Goal: Task Accomplishment & Management: Use online tool/utility

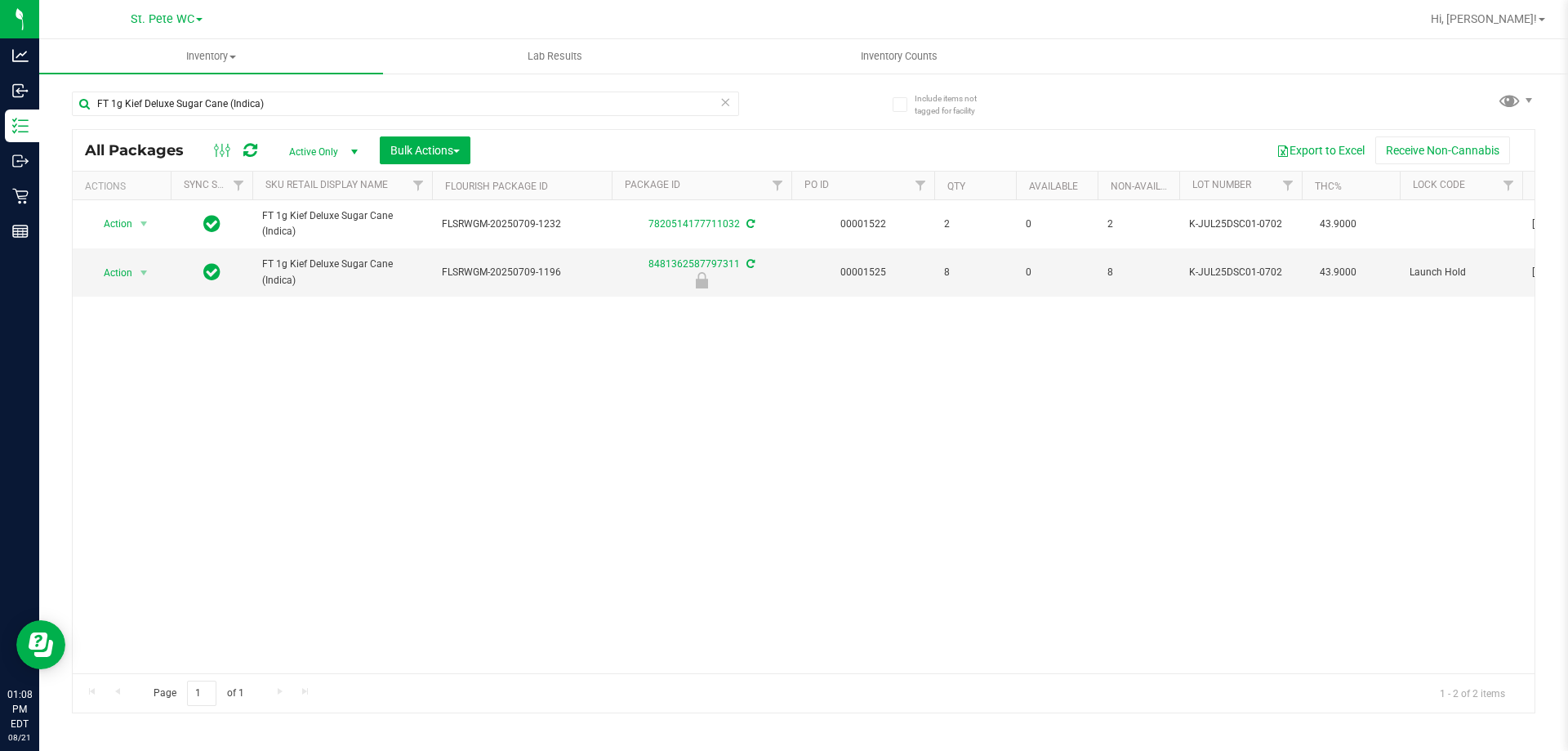
click at [541, 459] on div "Action Action Adjust qty Create package Edit attributes Global inventory Locate…" at bounding box center [804, 436] width 1462 height 473
click at [142, 267] on span "select" at bounding box center [143, 273] width 13 height 13
click at [162, 455] on li "Unlock package" at bounding box center [142, 467] width 104 height 24
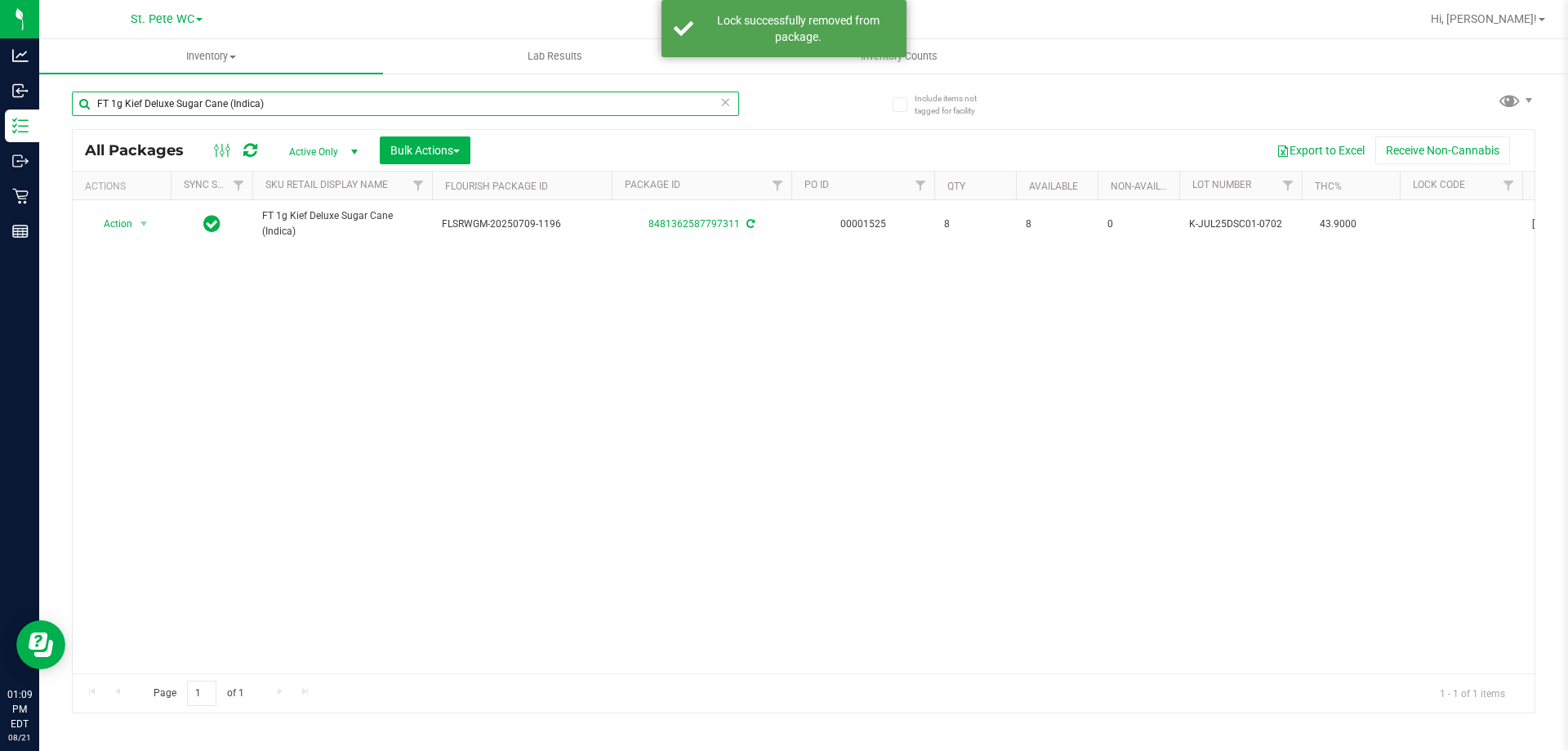
click at [307, 96] on input "FT 1g Kief Deluxe Sugar Cane (Indica)" at bounding box center [406, 103] width 667 height 24
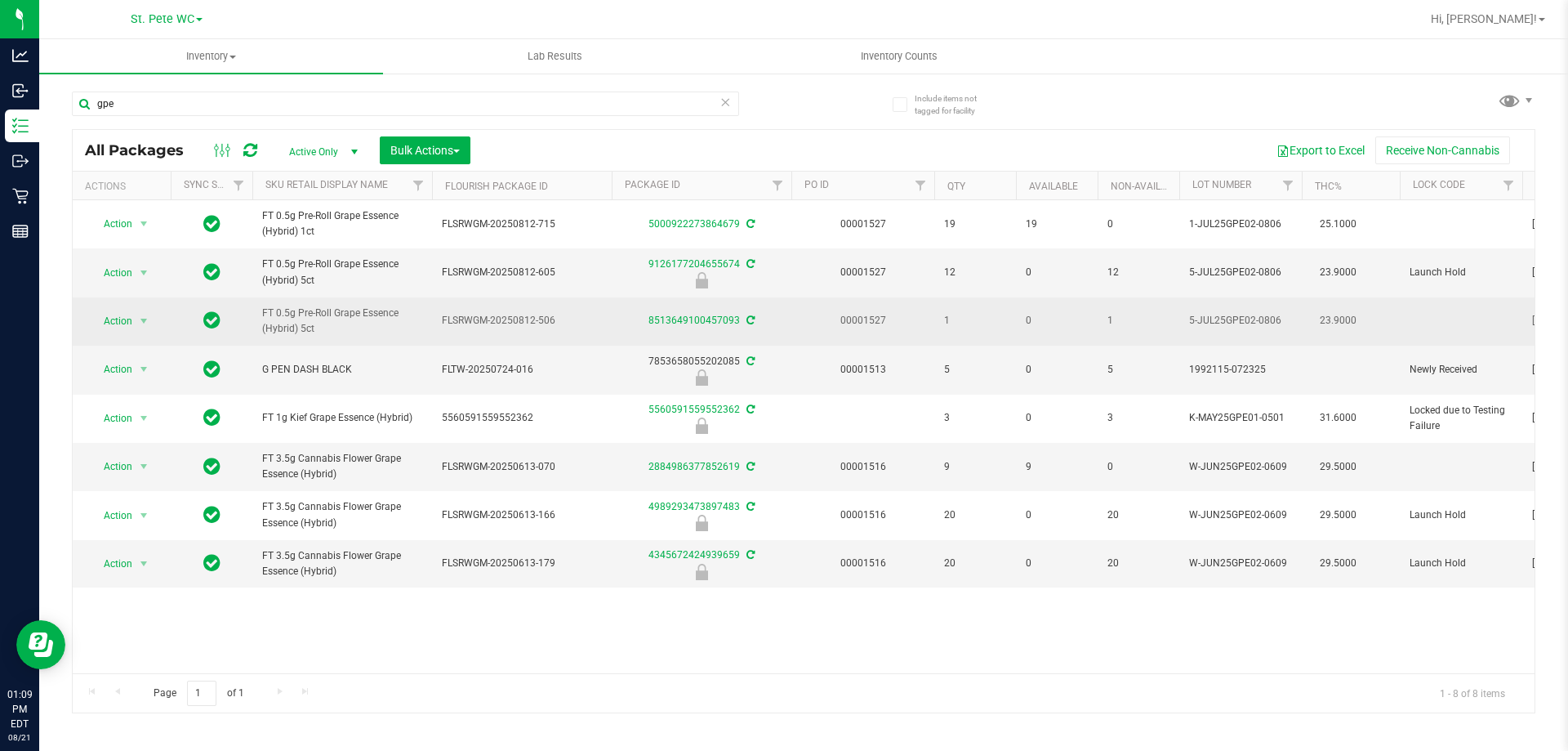
click at [324, 315] on span "FT 0.5g Pre-Roll Grape Essence (Hybrid) 5ct" at bounding box center [342, 322] width 160 height 31
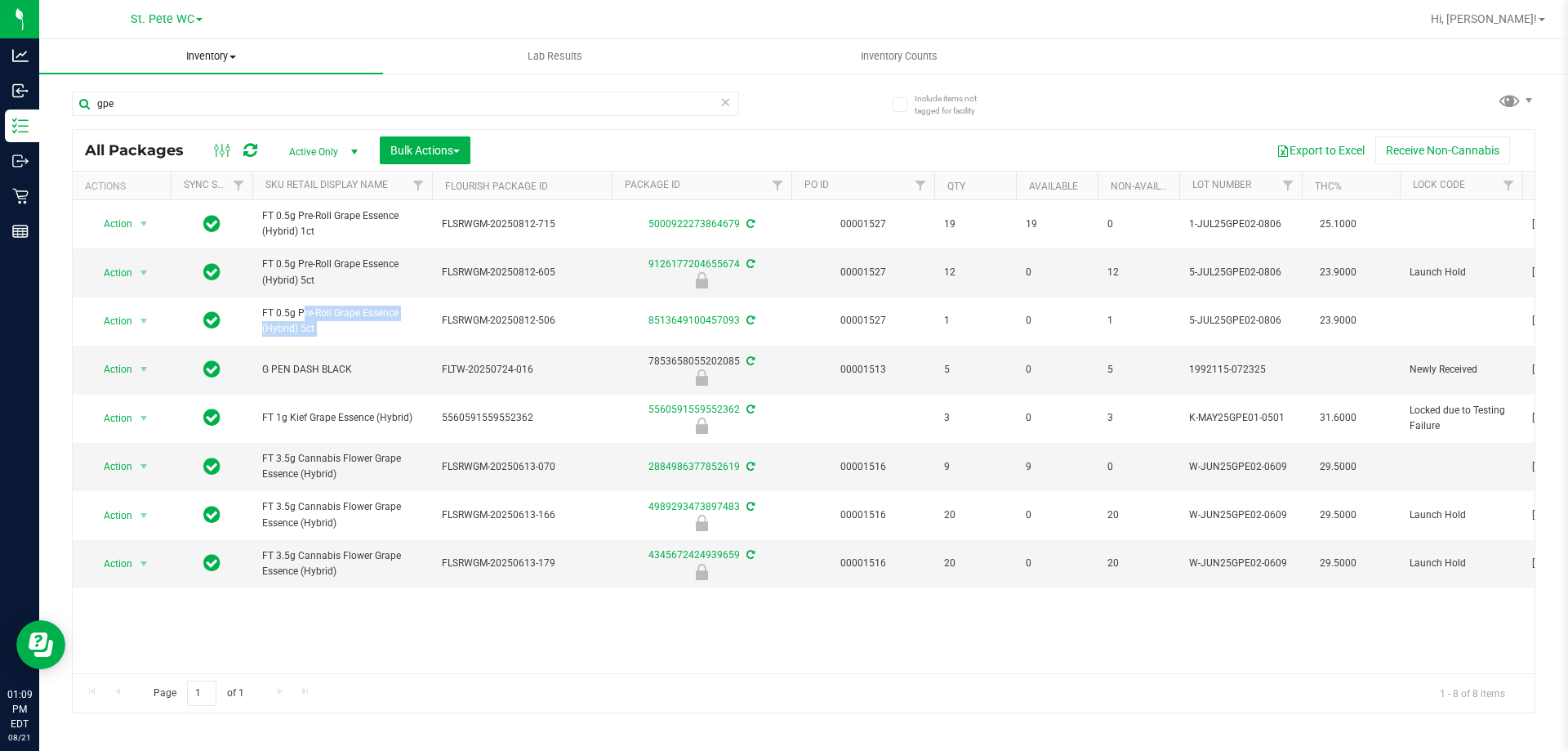
copy tr "FT 0.5g Pre-Roll Grape Essence (Hybrid) 5ct"
click at [298, 103] on input "gpe" at bounding box center [406, 103] width 667 height 24
paste input "FT 0.5g Pre-Roll Grape Essence (Hybrid) 5ct"
click at [298, 103] on input "gpe" at bounding box center [406, 103] width 667 height 24
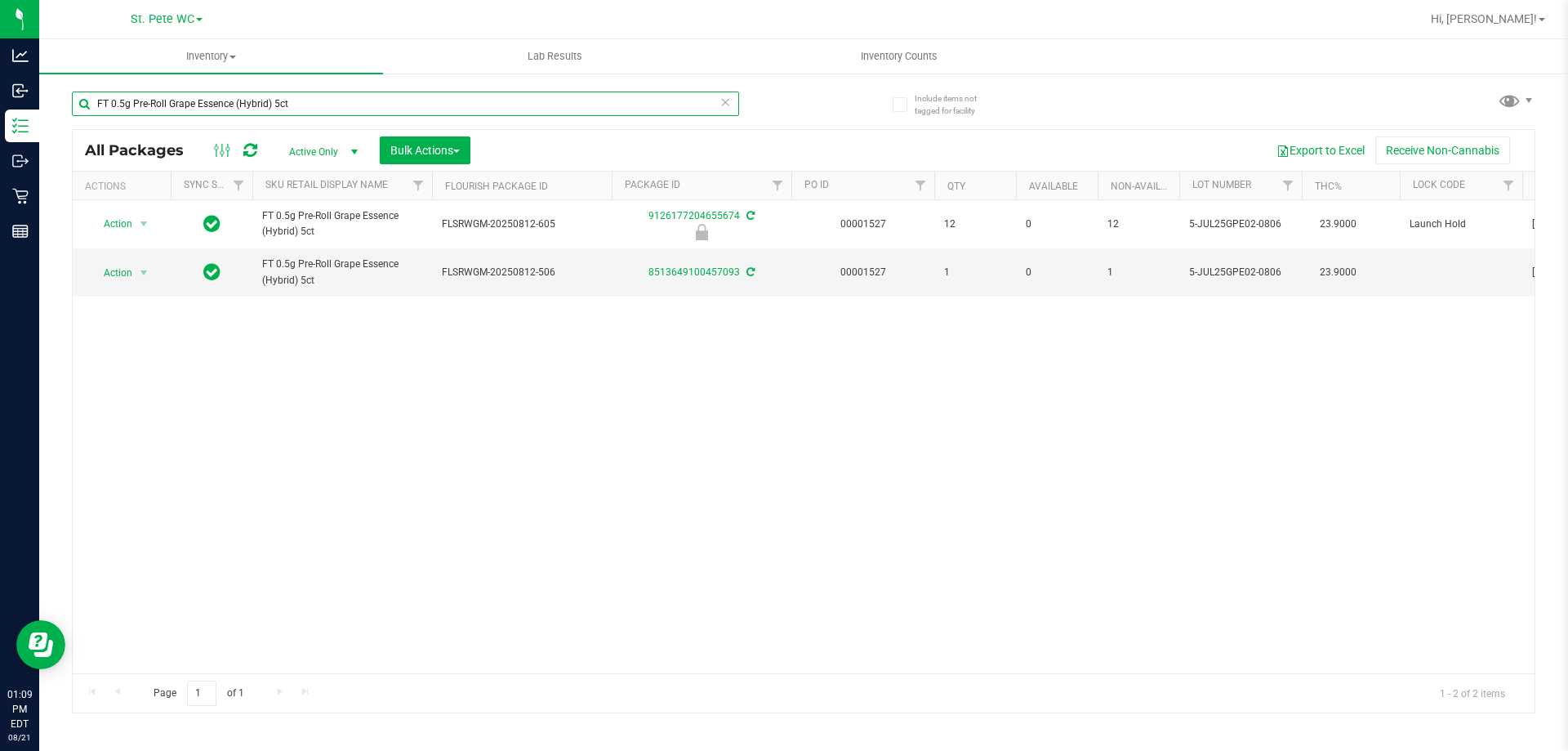
type input "FT 0.5g Pre-Roll Grape Essence (Hybrid) 5ct"
click at [724, 500] on div "Action Action Edit attributes Global inventory Locate package Package audit log…" at bounding box center [804, 436] width 1462 height 473
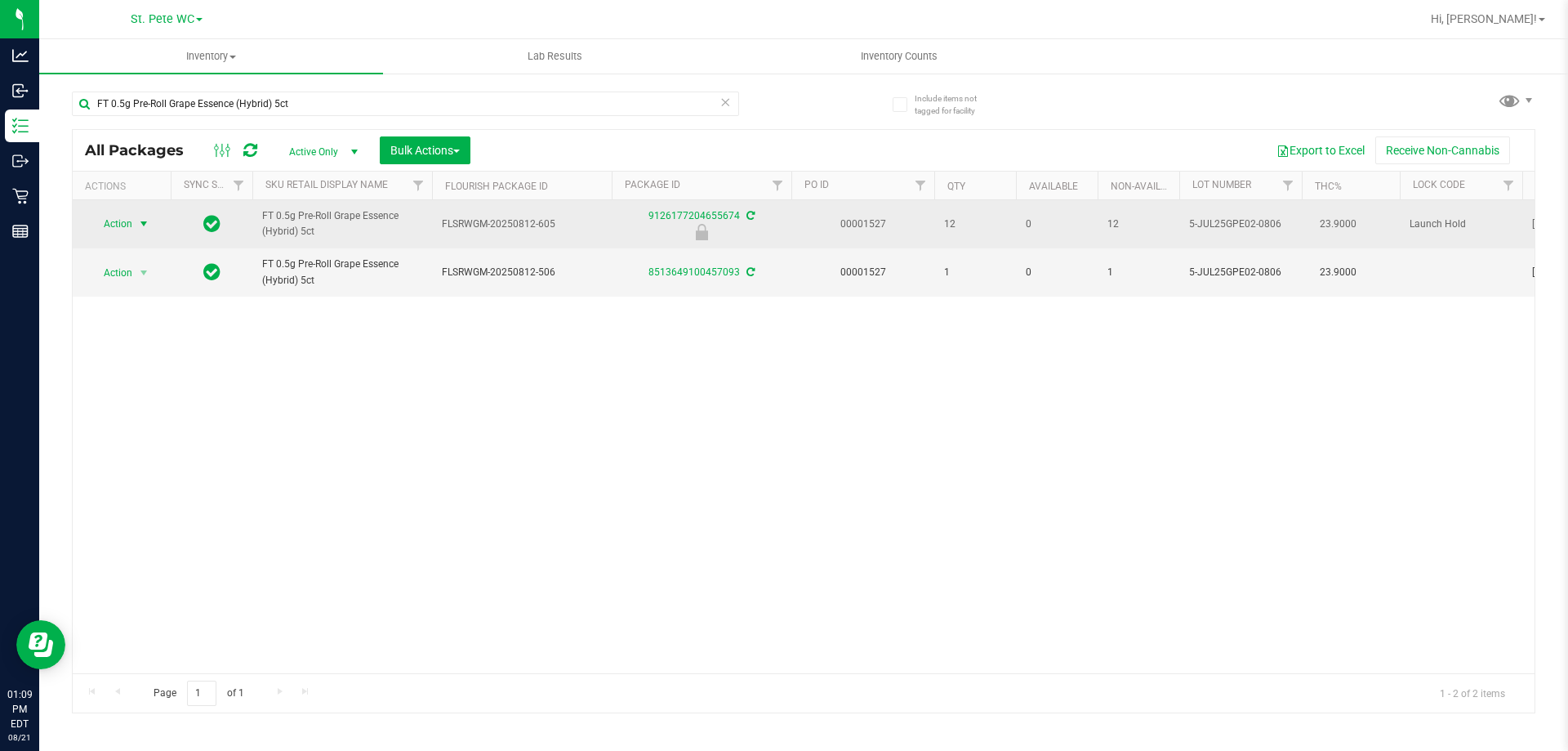
click at [131, 219] on span "Action" at bounding box center [110, 223] width 44 height 23
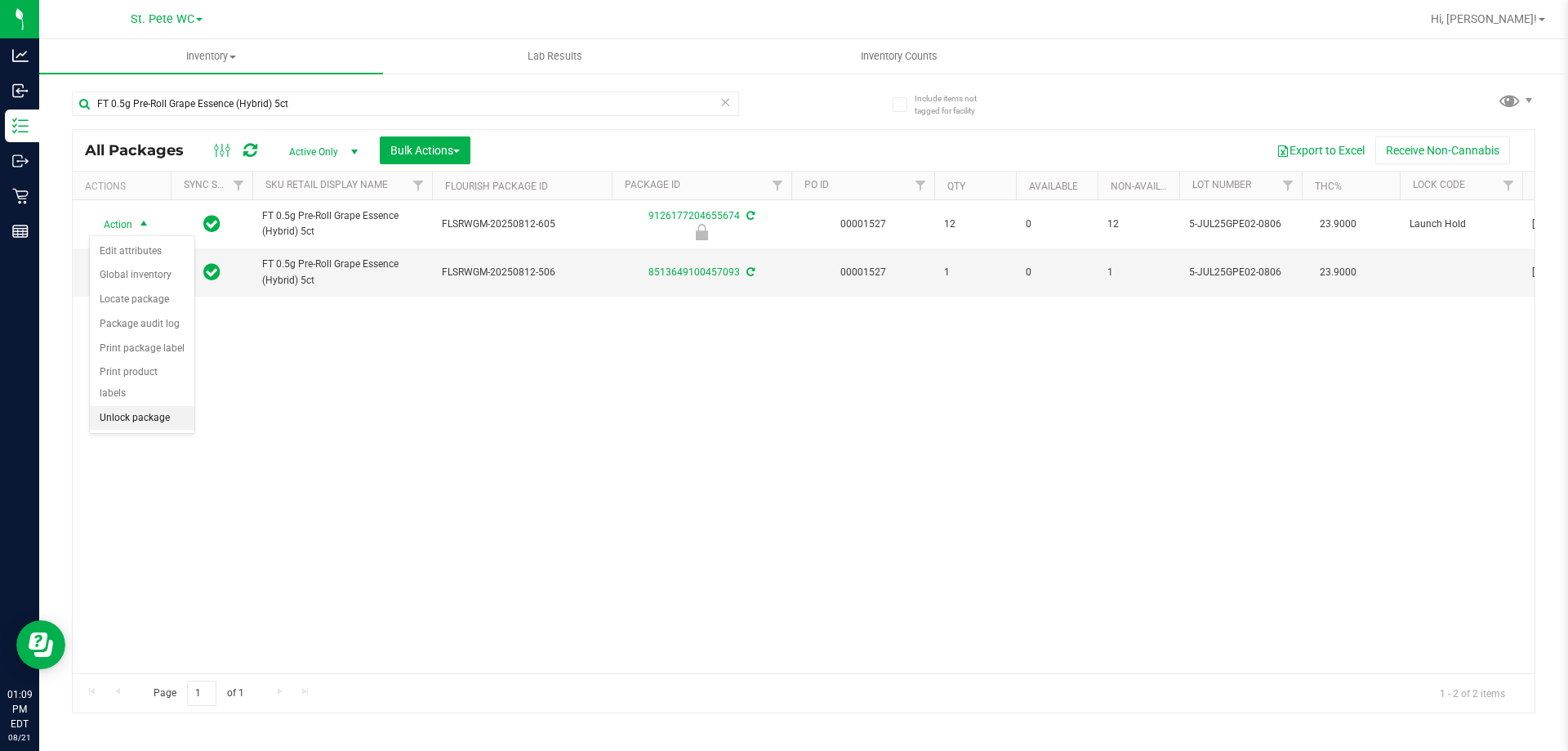
click at [153, 406] on li "Unlock package" at bounding box center [142, 418] width 104 height 24
click at [507, 355] on div "Action Action Adjust qty Create package Edit attributes Global inventory Locate…" at bounding box center [804, 436] width 1462 height 473
click at [599, 544] on div "Action Action Adjust qty Create package Edit attributes Global inventory Locate…" at bounding box center [804, 436] width 1462 height 473
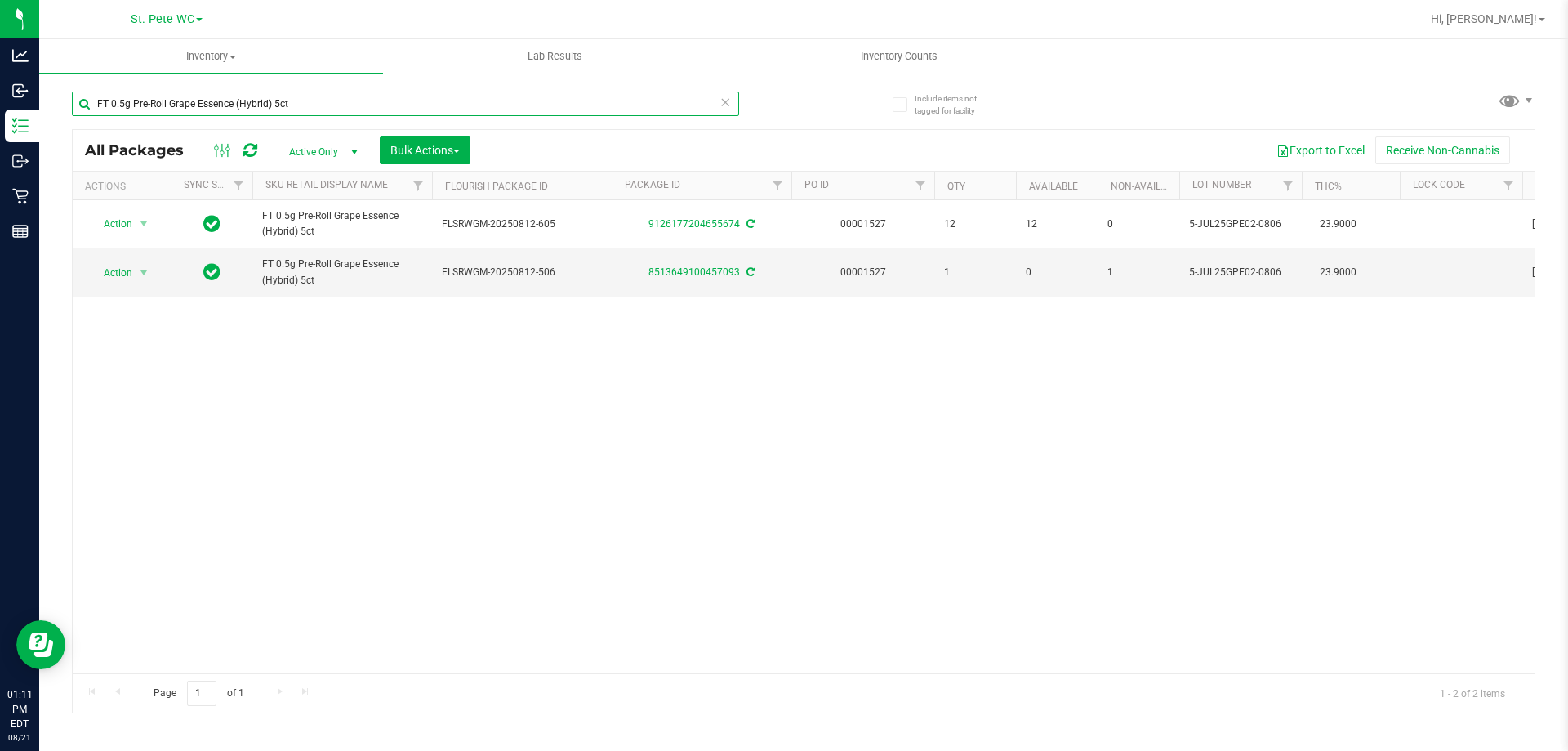
click at [122, 100] on input "FT 0.5g Pre-Roll Grape Essence (Hybrid) 5ct" at bounding box center [406, 103] width 667 height 24
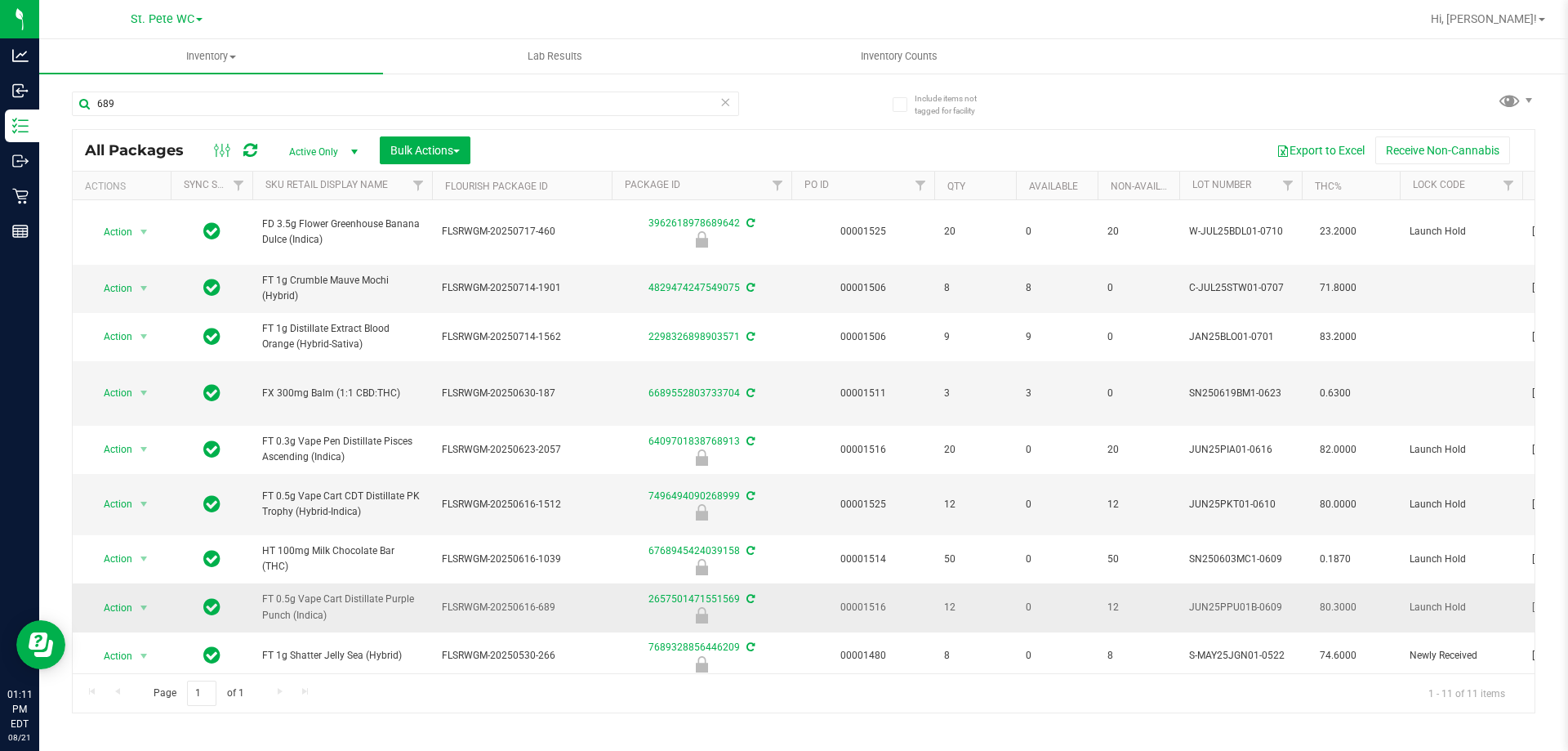
click at [334, 592] on span "FT 0.5g Vape Cart Distillate Purple Punch (Indica)" at bounding box center [342, 608] width 160 height 31
copy tr "FT 0.5g Vape Cart Distillate Purple Punch (Indica)"
click at [350, 93] on input "689" at bounding box center [406, 103] width 667 height 24
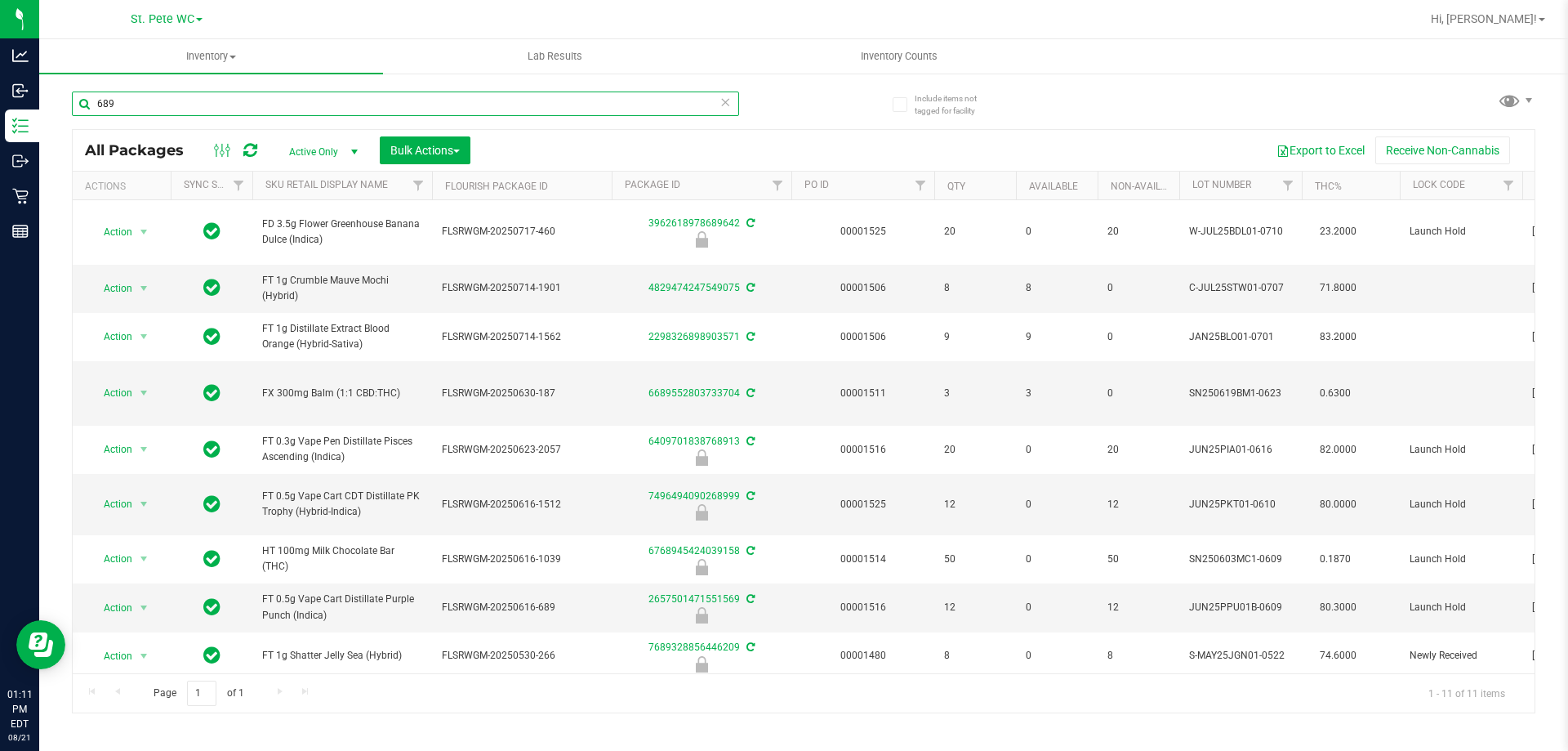
click at [350, 93] on input "689" at bounding box center [406, 103] width 667 height 24
paste input "FT 0.5g Vape Cart Distillate Purple Punch (Indica)"
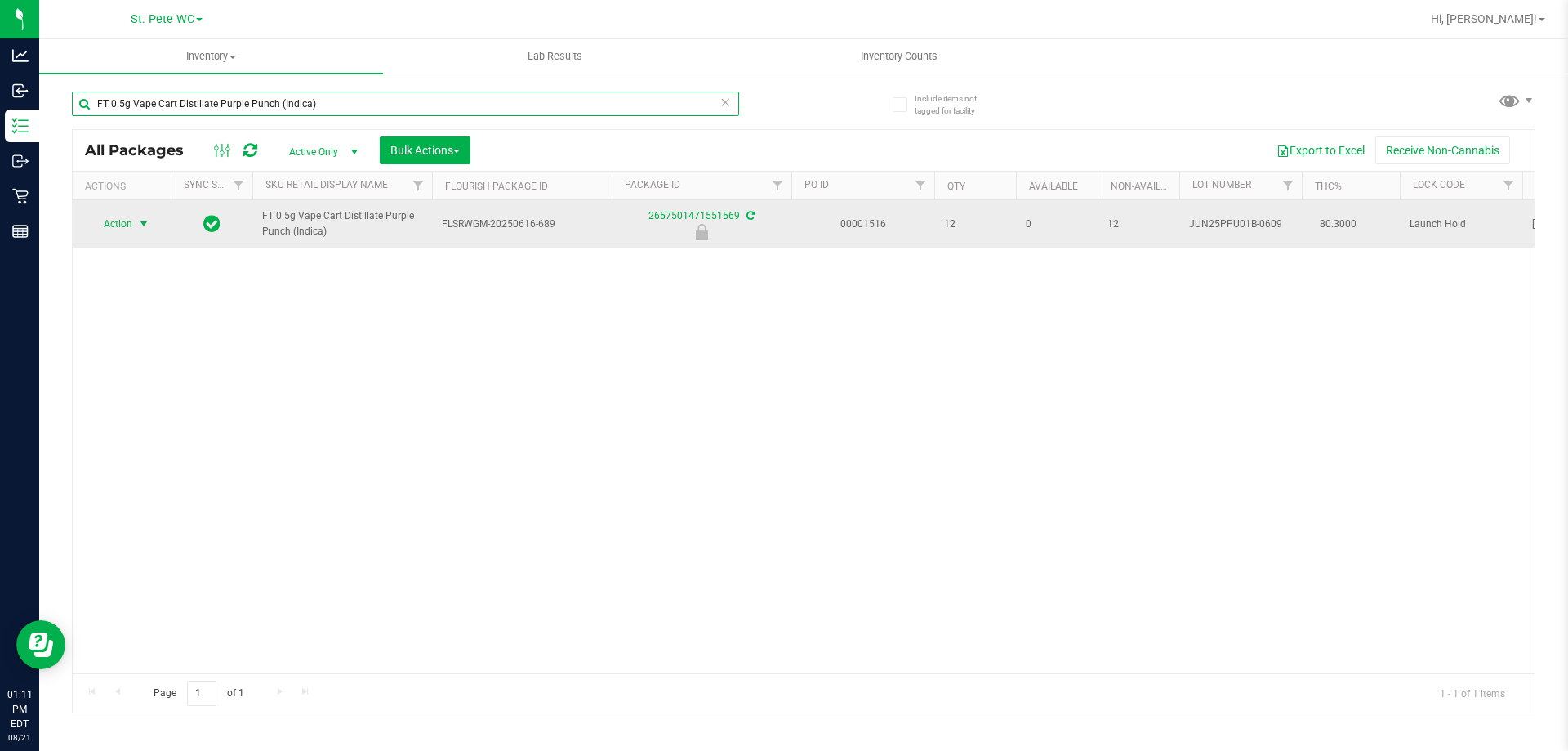
type input "FT 0.5g Vape Cart Distillate Purple Punch (Indica)"
click at [142, 221] on span "select" at bounding box center [143, 223] width 13 height 13
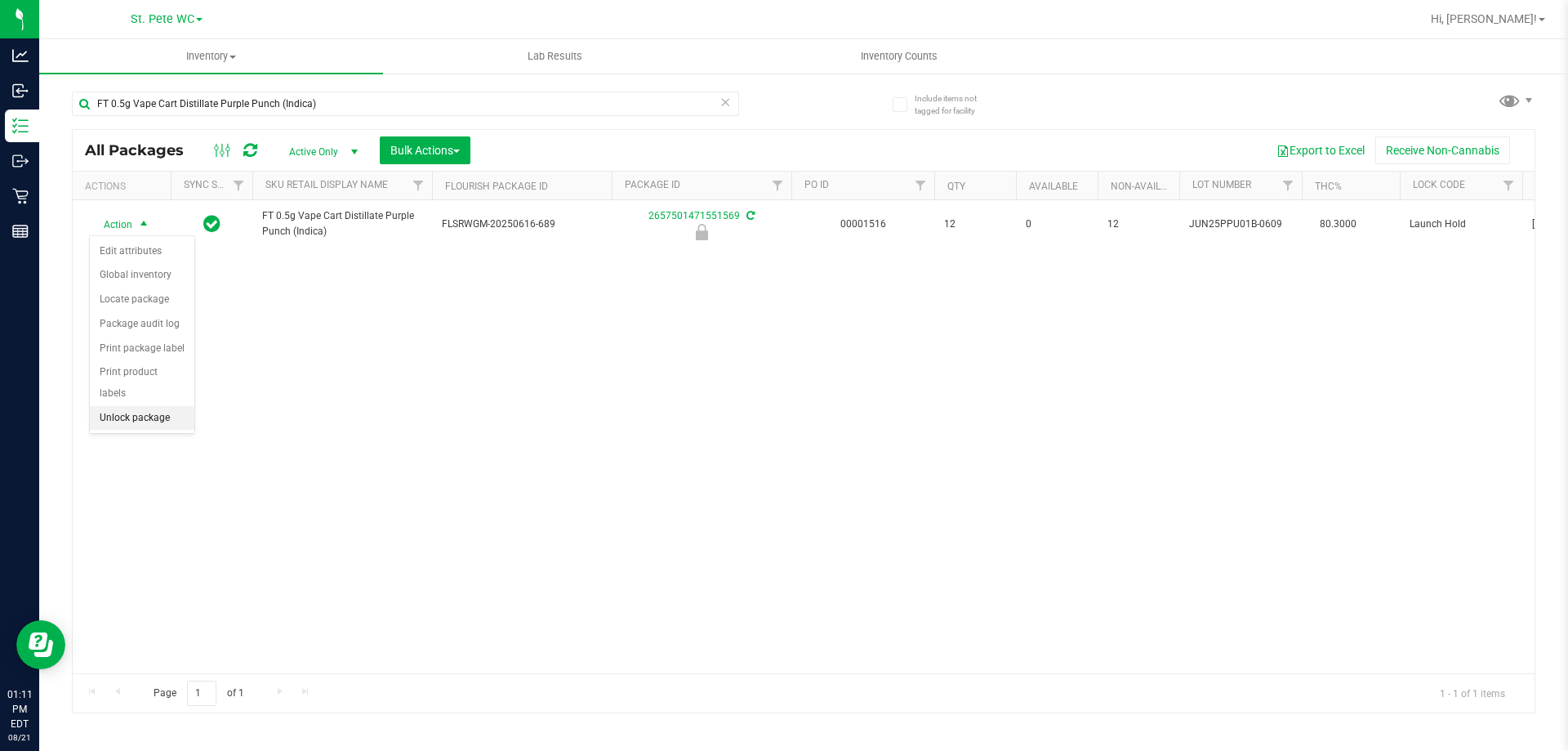
click at [165, 409] on li "Unlock package" at bounding box center [142, 418] width 104 height 24
click at [896, 456] on div "Action Action Adjust qty Create package Edit attributes Global inventory Locate…" at bounding box center [804, 436] width 1462 height 473
click at [894, 650] on div "Action Action Adjust qty Create package Edit attributes Global inventory Locate…" at bounding box center [804, 436] width 1462 height 473
click at [720, 97] on icon at bounding box center [724, 101] width 11 height 20
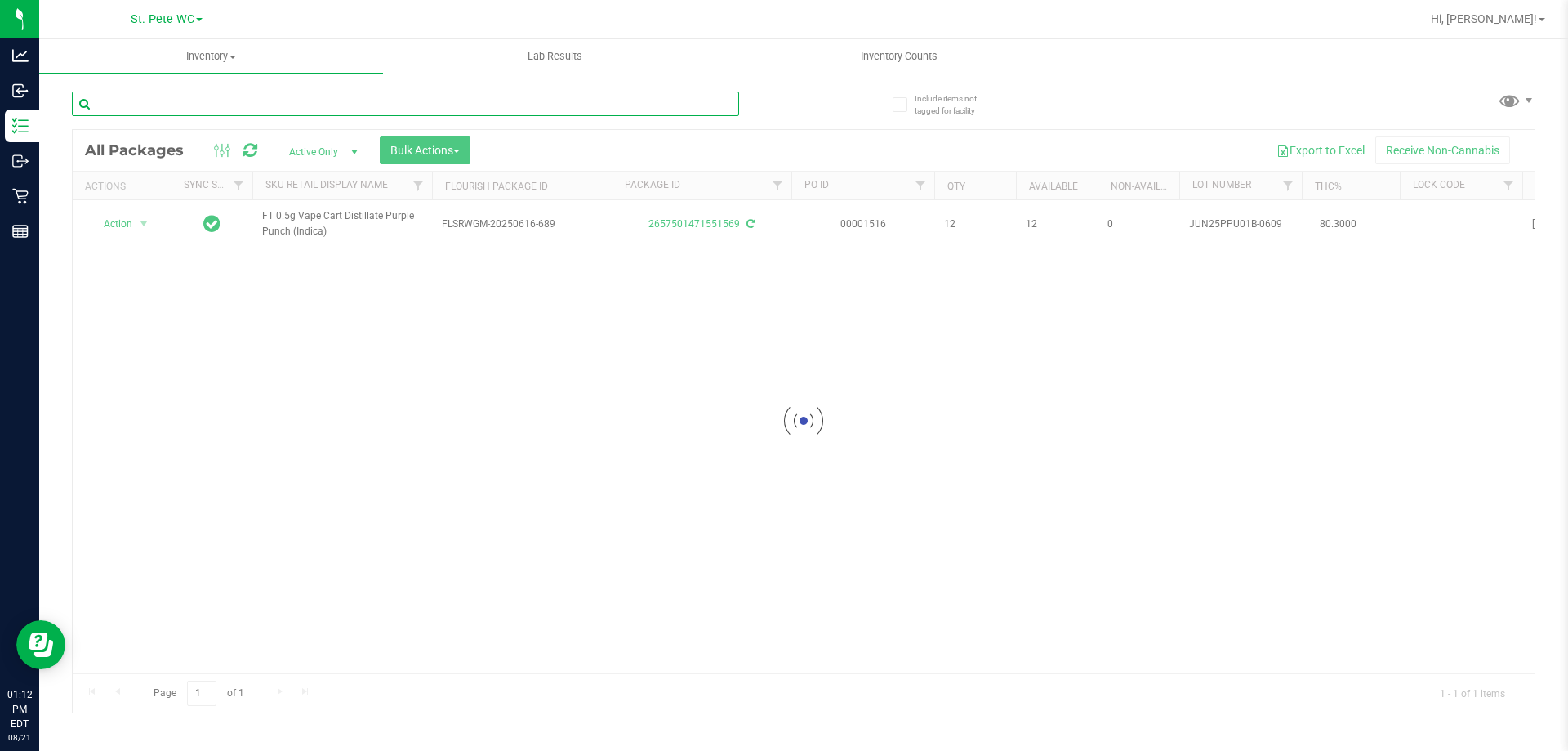
click at [645, 110] on input "text" at bounding box center [406, 103] width 667 height 24
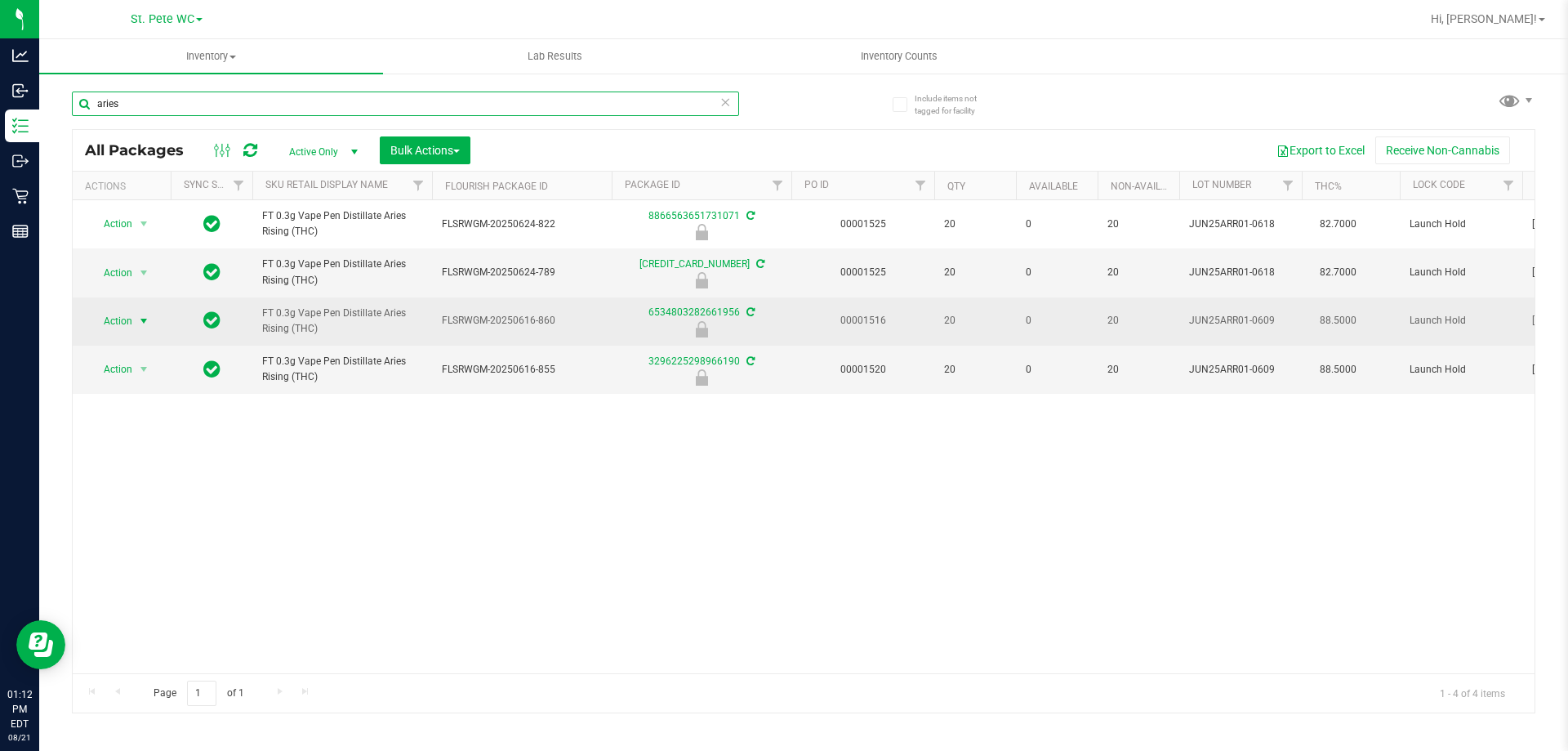
type input "aries"
click at [129, 316] on span "Action" at bounding box center [110, 321] width 44 height 23
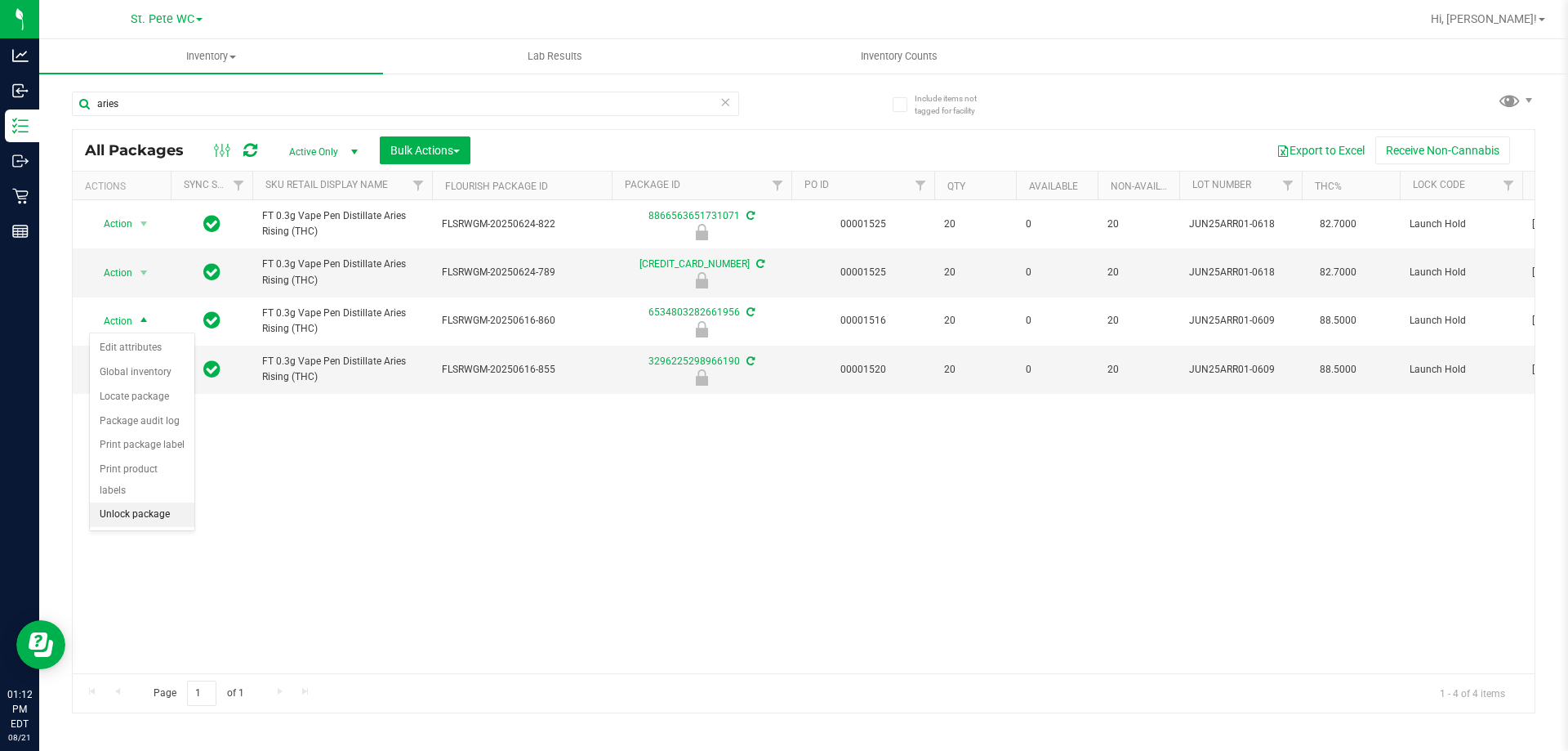
click at [129, 502] on li "Unlock package" at bounding box center [142, 515] width 104 height 24
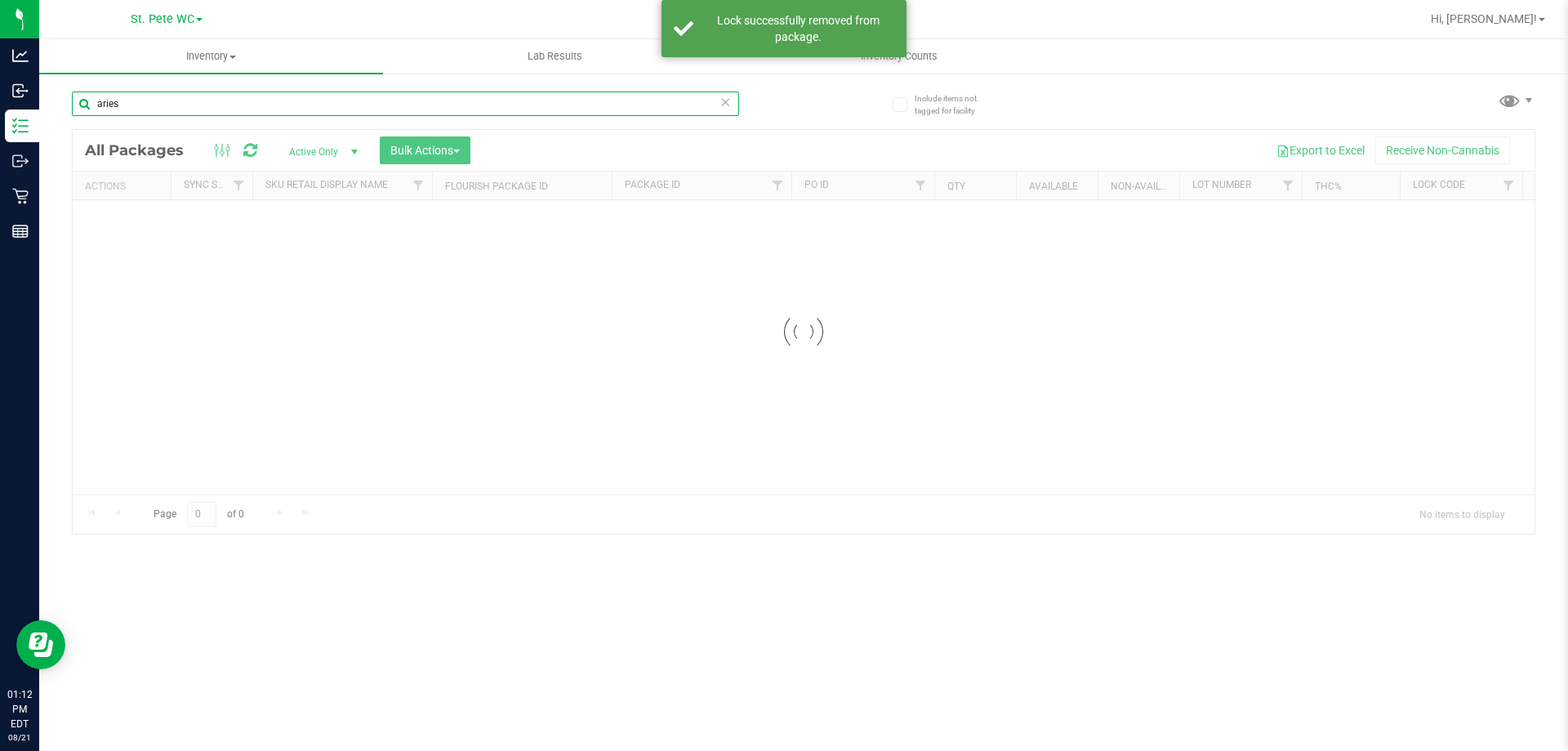
click at [199, 103] on input "aries" at bounding box center [406, 103] width 667 height 24
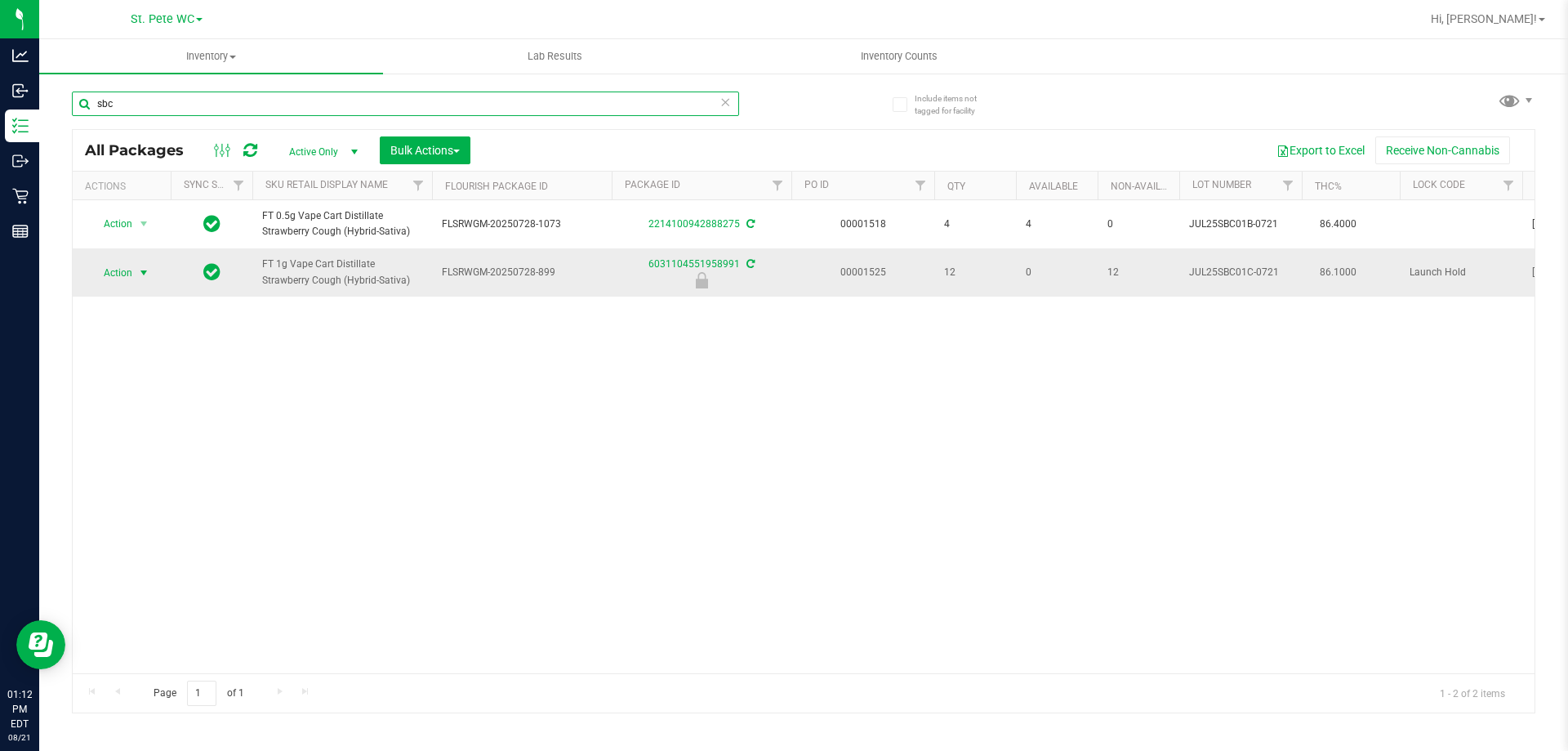
type input "sbc"
click at [140, 264] on span "select" at bounding box center [144, 273] width 21 height 23
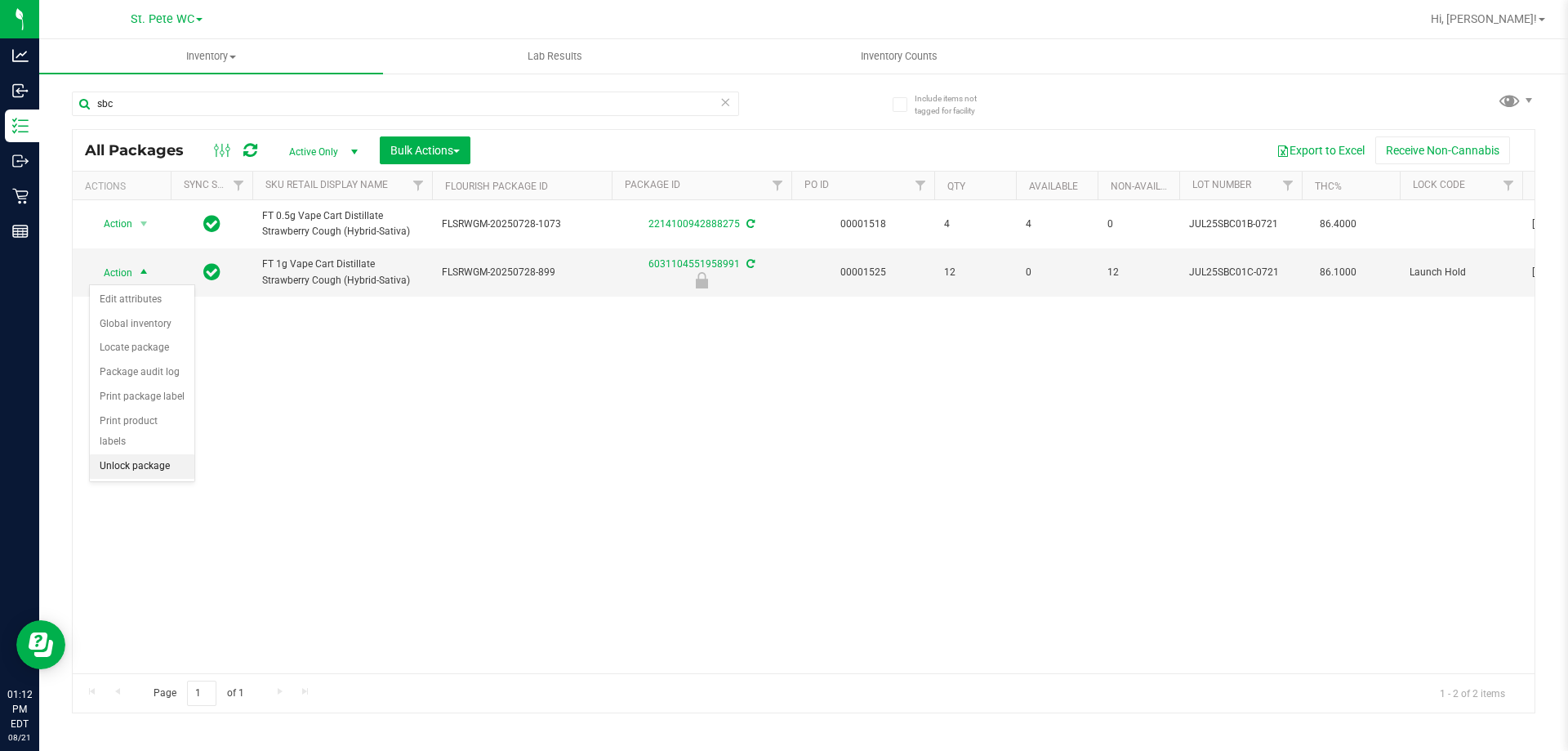
click at [120, 455] on li "Unlock package" at bounding box center [142, 467] width 104 height 24
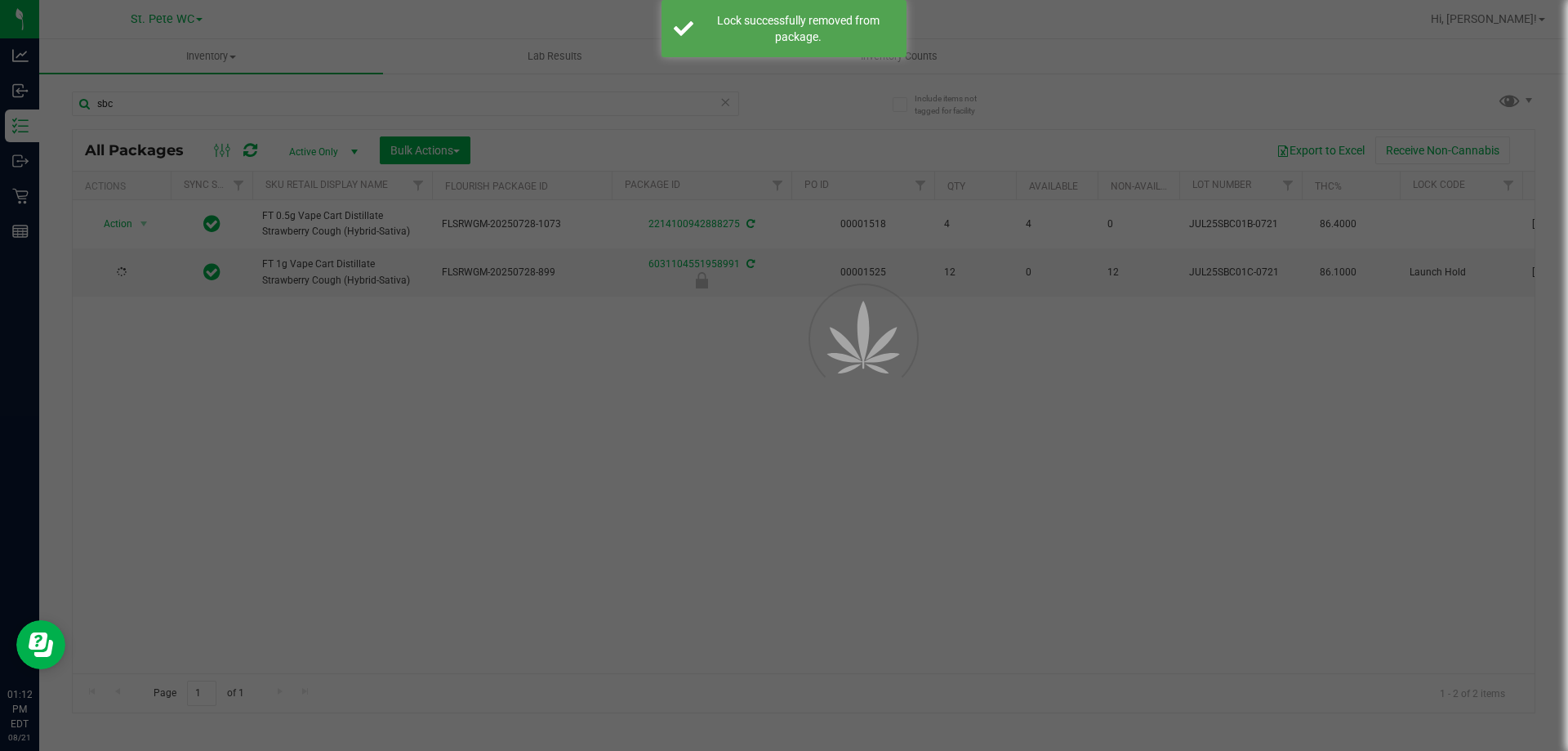
click at [495, 482] on div at bounding box center [784, 376] width 1568 height 751
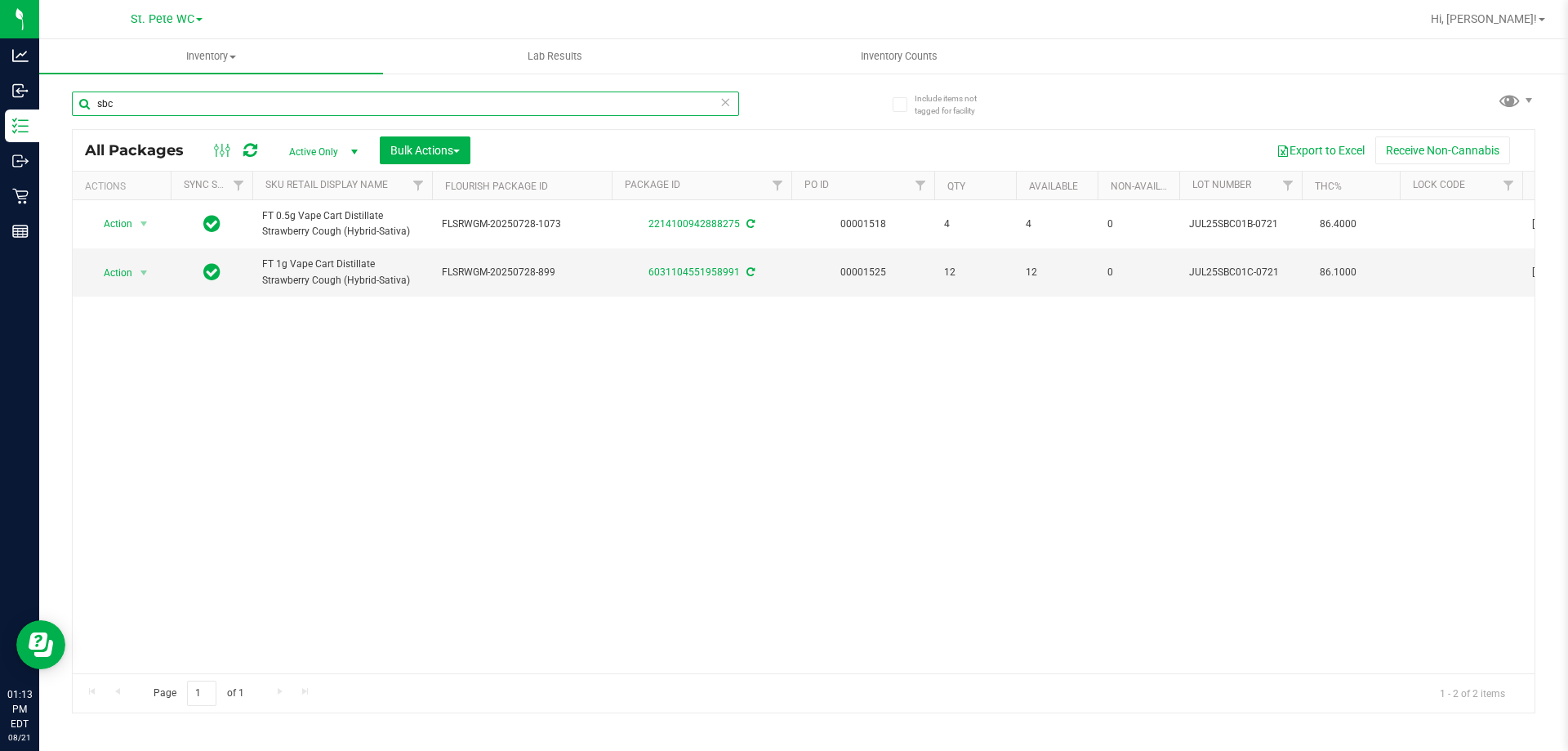
click at [291, 110] on input "sbc" at bounding box center [406, 103] width 667 height 24
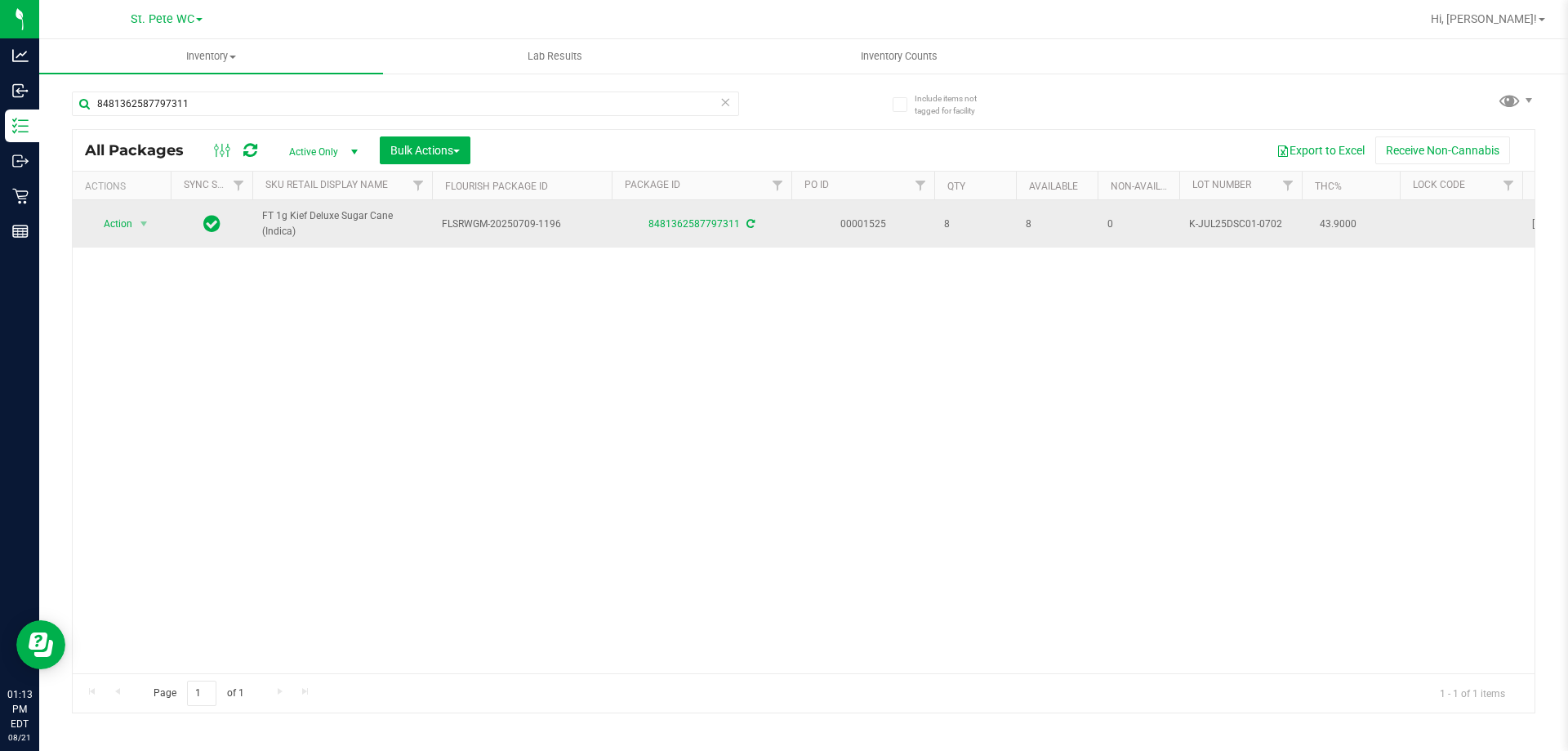
click at [145, 242] on td "Action Action Adjust qty Create package Edit attributes Global inventory Locate…" at bounding box center [122, 223] width 98 height 48
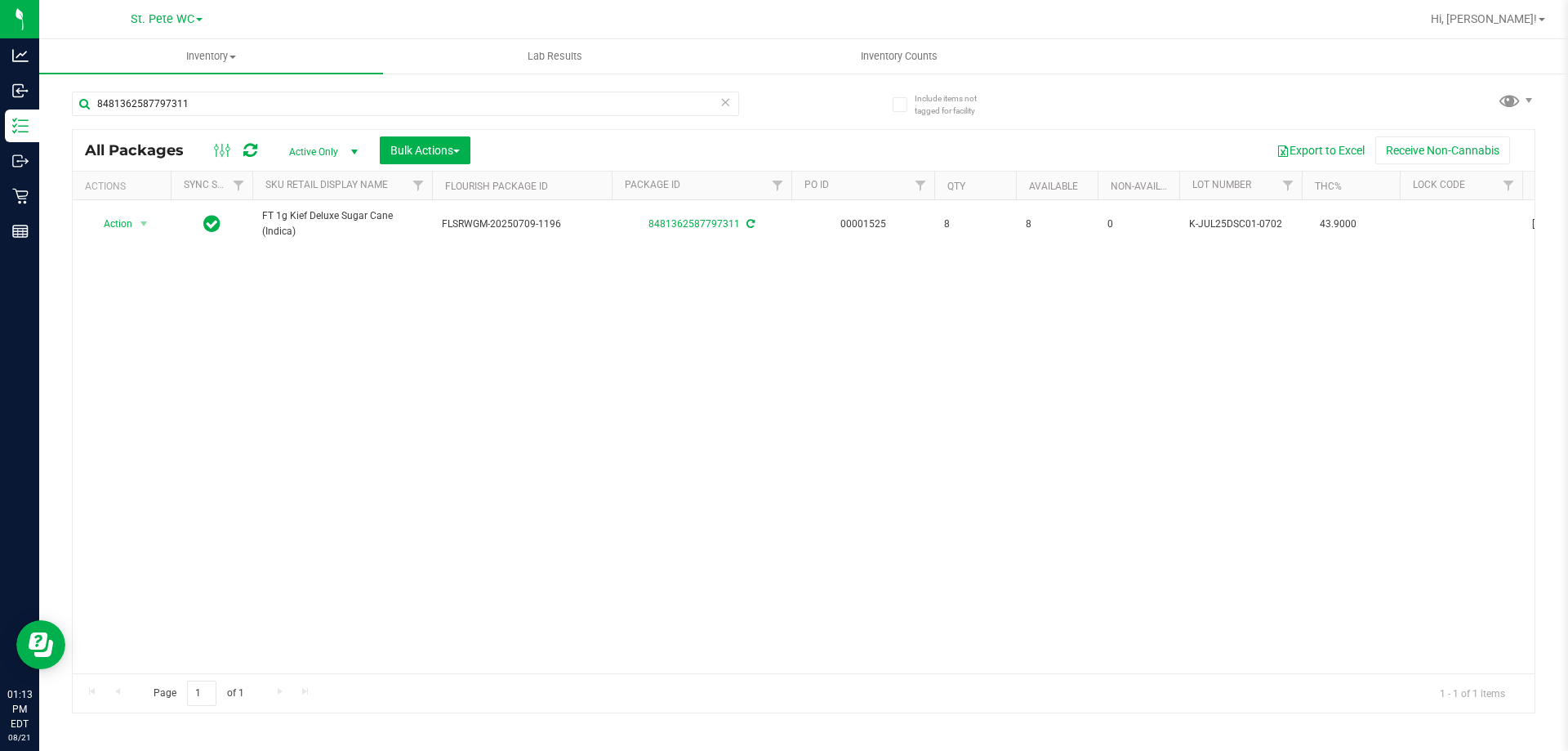
click at [340, 121] on div "8481362587797311" at bounding box center [406, 110] width 667 height 37
click at [340, 110] on input "8481362587797311" at bounding box center [406, 103] width 667 height 24
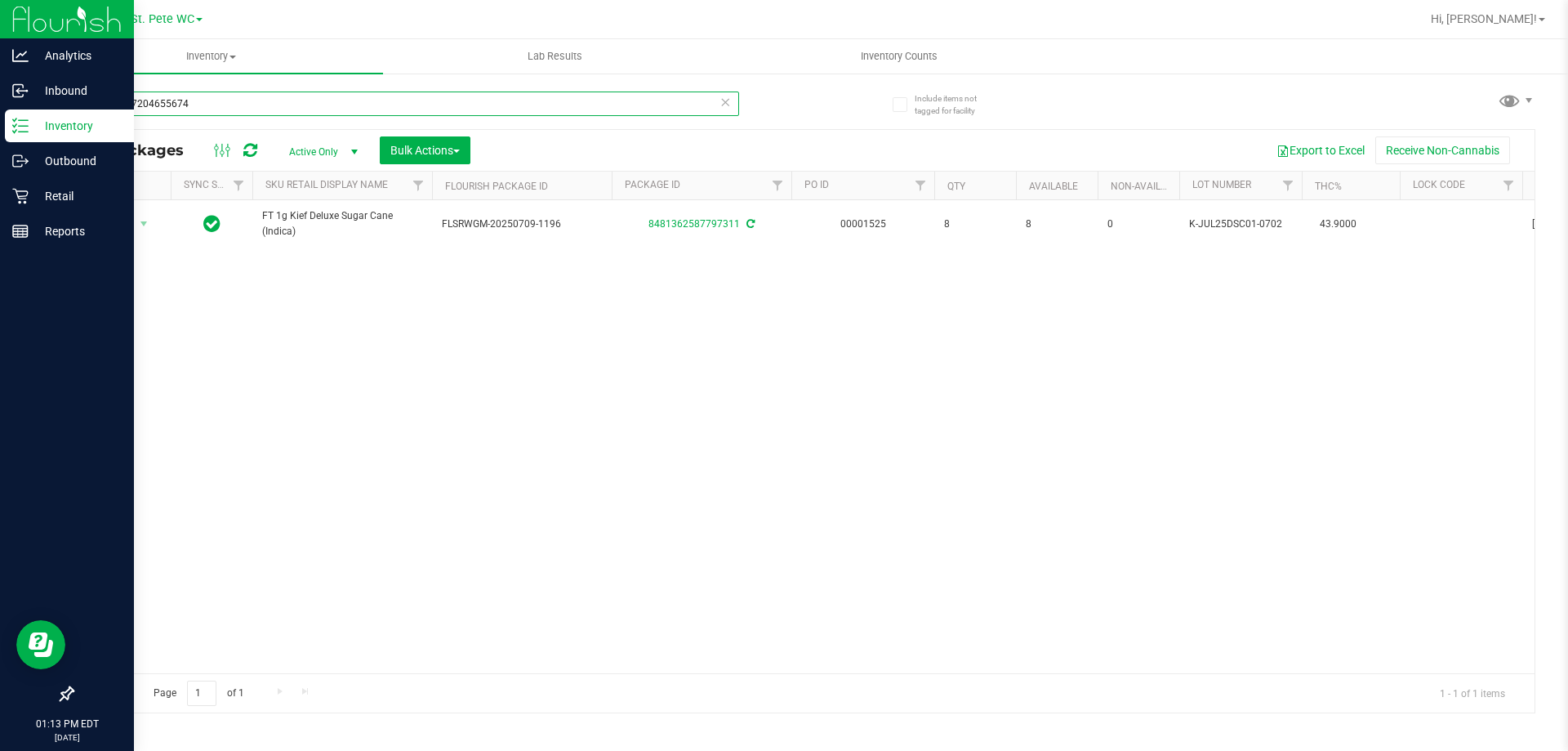
type input "9126177204655674"
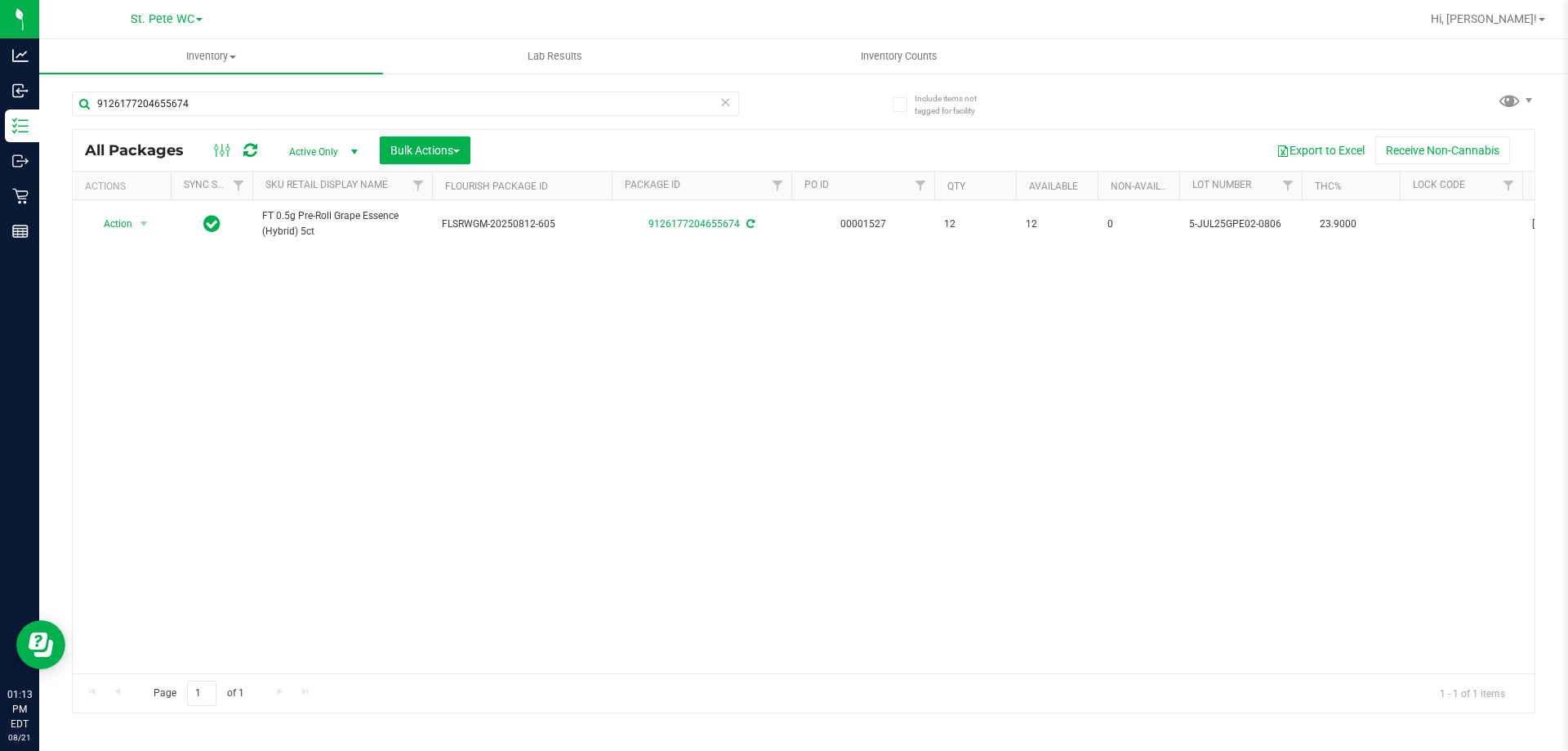
click at [445, 348] on div "Action Action Adjust qty Create package Edit attributes Global inventory Locate…" at bounding box center [804, 436] width 1462 height 473
